Goal: Obtain resource: Obtain resource

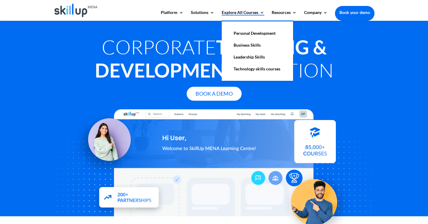
scroll to position [413, 0]
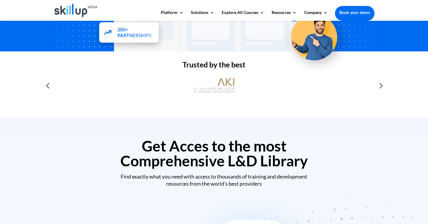
scroll to position [165, 0]
click at [381, 85] on div at bounding box center [380, 86] width 12 height 12
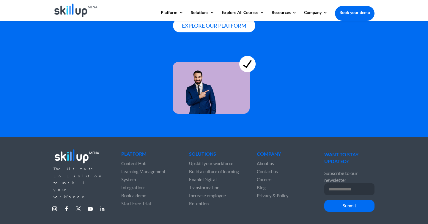
scroll to position [1654, 0]
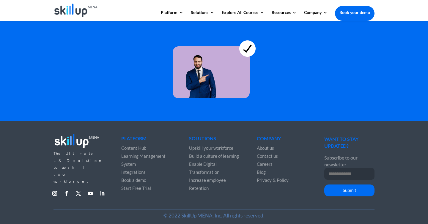
click at [63, 10] on img at bounding box center [75, 11] width 43 height 14
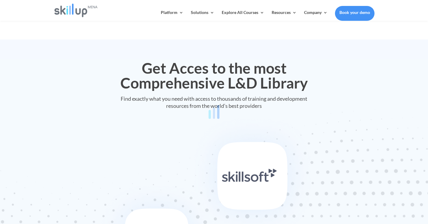
scroll to position [412, 0]
